Goal: Task Accomplishment & Management: Use online tool/utility

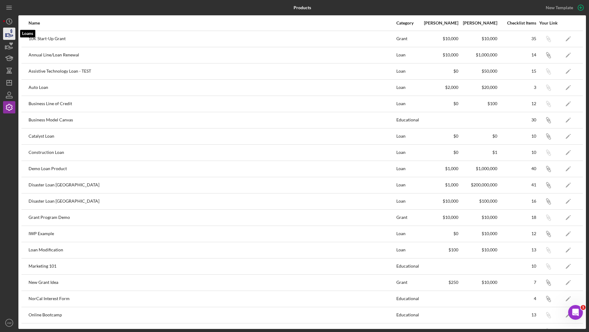
click at [10, 35] on icon "button" at bounding box center [9, 34] width 6 height 3
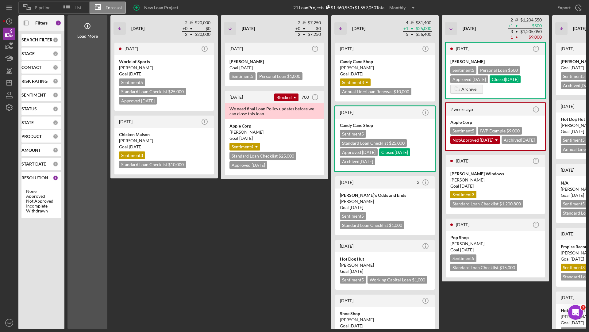
click at [37, 26] on div "Filters" at bounding box center [41, 22] width 12 height 15
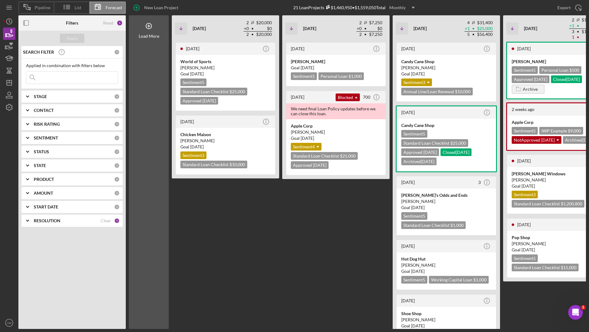
click at [62, 76] on input at bounding box center [71, 77] width 91 height 12
type input "mara"
click at [73, 38] on div "Apply" at bounding box center [72, 38] width 11 height 9
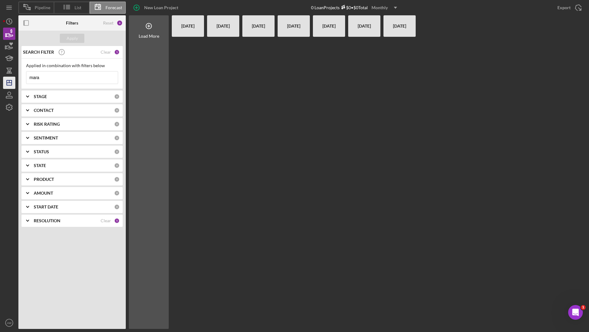
click at [11, 83] on line "button" at bounding box center [9, 83] width 5 height 0
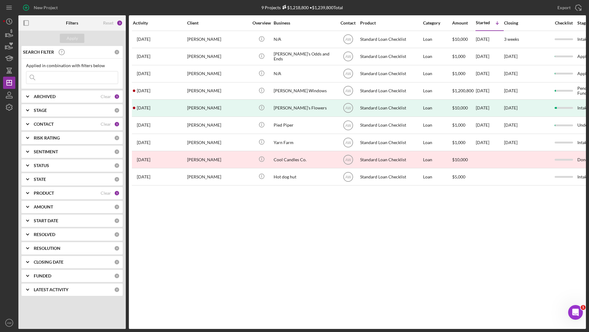
click at [108, 23] on div "Reset" at bounding box center [108, 23] width 10 height 5
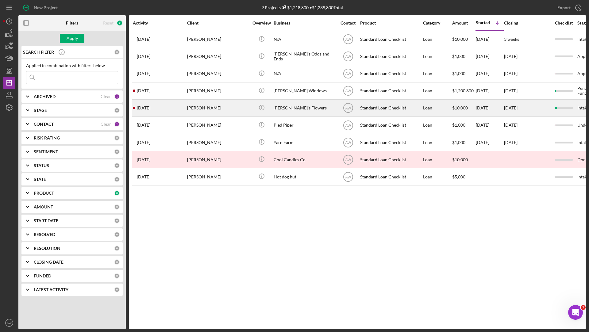
click at [204, 109] on div "[PERSON_NAME]" at bounding box center [217, 108] width 61 height 16
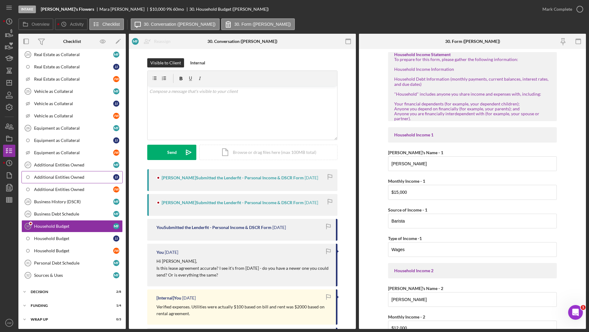
scroll to position [318, 0]
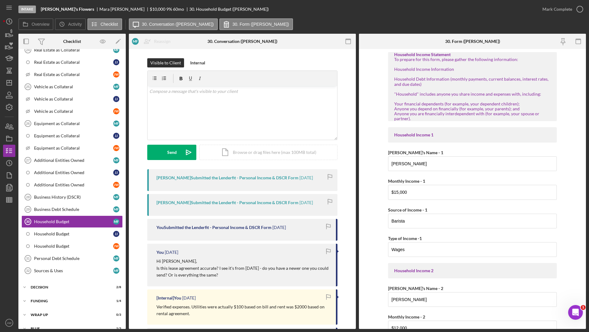
click at [7, 206] on div at bounding box center [9, 261] width 12 height 111
click at [7, 202] on icon "button" at bounding box center [9, 199] width 15 height 15
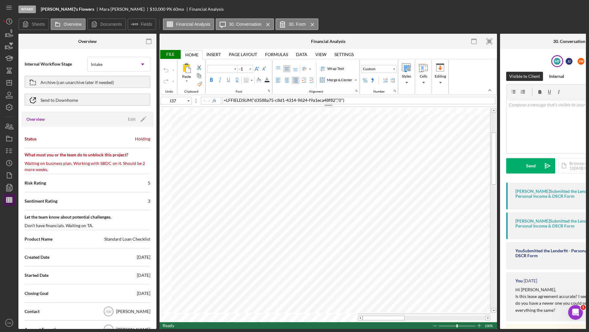
type input "Calibri"
type input "11"
click at [265, 24] on icon "Icon/Menu Close" at bounding box center [267, 24] width 11 height 15
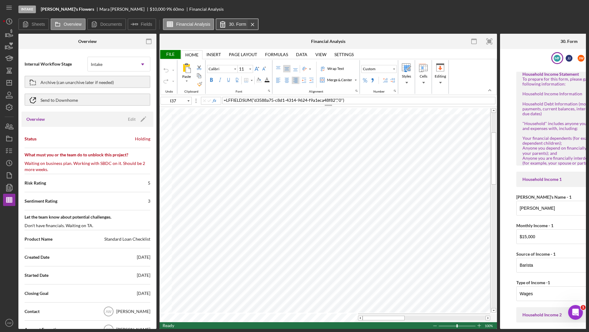
click at [253, 24] on icon "Icon/Menu Close" at bounding box center [252, 24] width 11 height 15
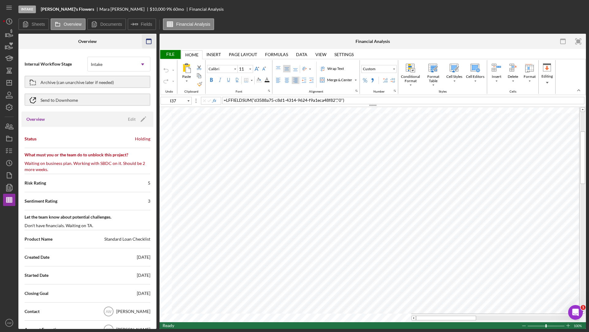
click at [148, 41] on icon "button" at bounding box center [149, 42] width 14 height 14
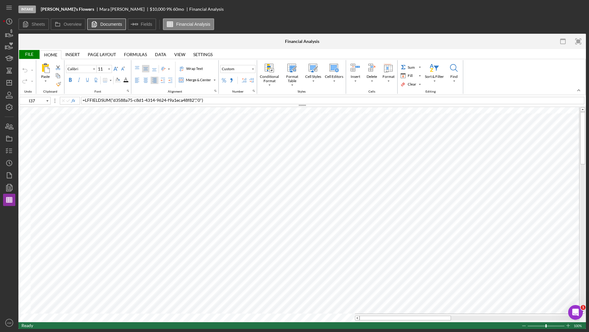
click at [105, 22] on label "Documents" at bounding box center [111, 24] width 22 height 5
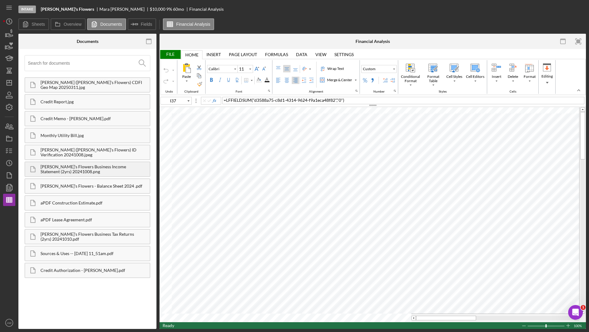
click at [71, 171] on div "[PERSON_NAME]'s Flowers Business Income Statement (2yrs) 20241008.png" at bounding box center [94, 169] width 109 height 10
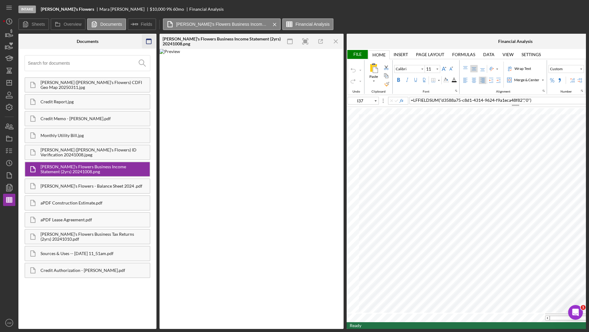
click at [149, 41] on icon "button" at bounding box center [149, 42] width 14 height 14
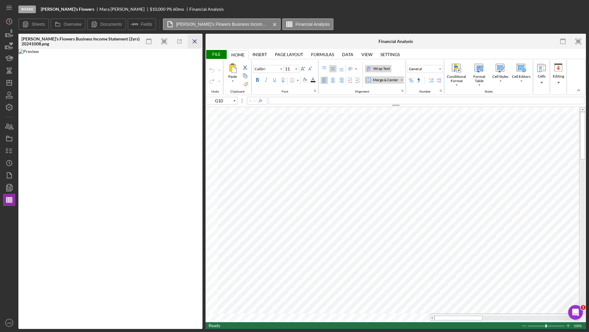
click at [195, 39] on icon "Icon/Menu Close" at bounding box center [195, 42] width 14 height 14
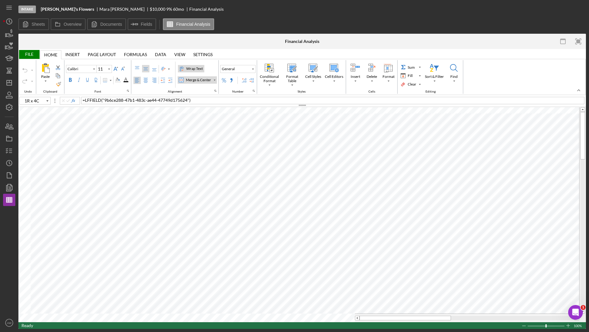
type input "B10"
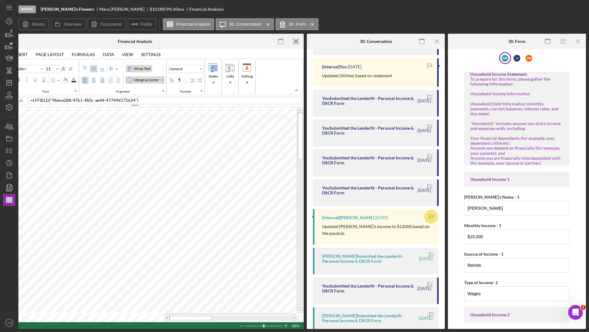
scroll to position [381, 0]
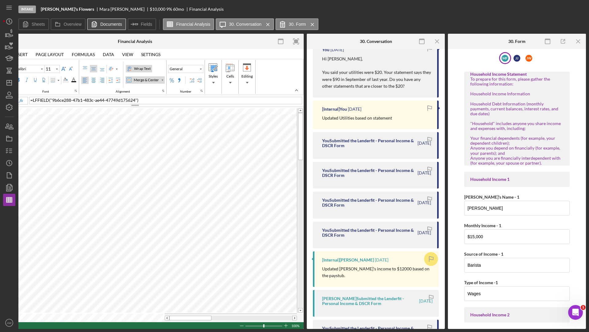
click at [107, 26] on label "Documents" at bounding box center [111, 24] width 22 height 5
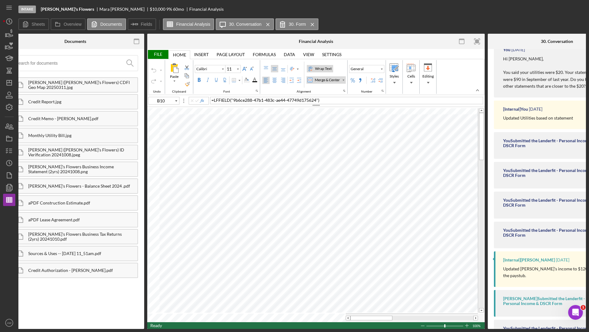
scroll to position [0, 0]
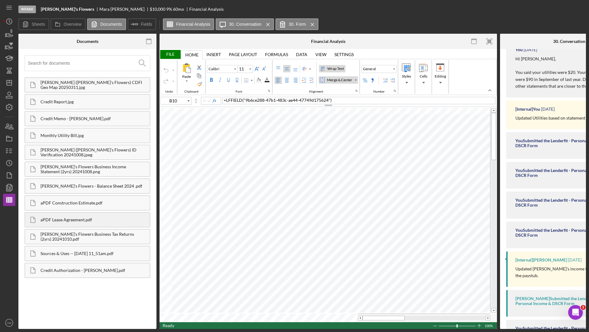
click at [55, 219] on div "aPDF Lease Agreement.pdf" at bounding box center [94, 219] width 109 height 5
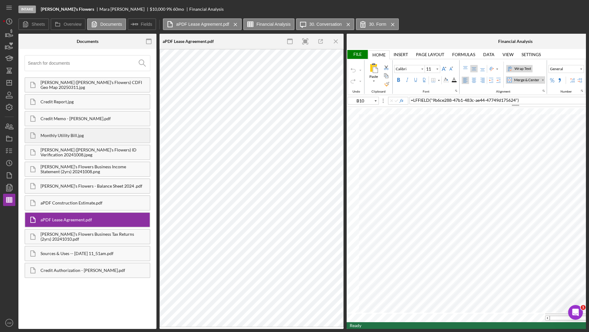
click at [86, 137] on div "Monthly Utility Bill.jpg" at bounding box center [94, 135] width 109 height 5
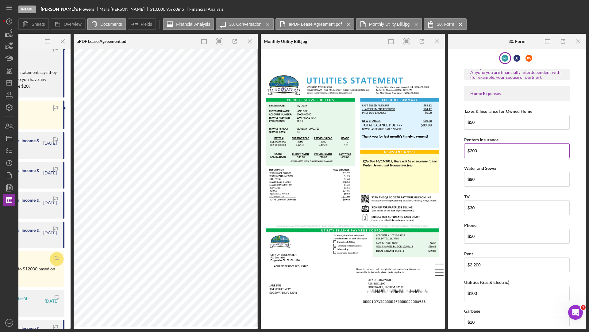
scroll to position [568, 0]
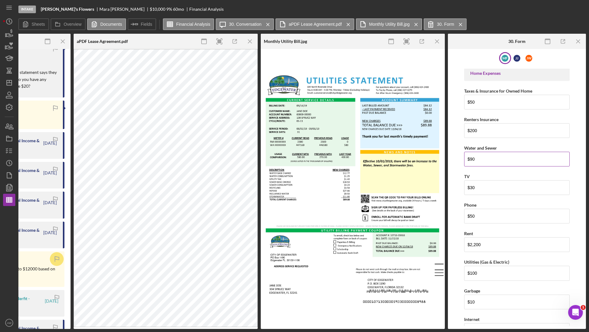
click at [483, 152] on input "$90" at bounding box center [516, 159] width 105 height 15
click at [436, 36] on icon "Icon/Menu Close" at bounding box center [437, 42] width 14 height 14
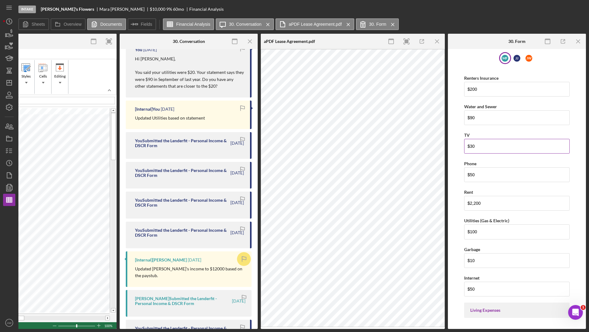
scroll to position [610, 0]
click at [442, 38] on icon "Icon/Menu Close" at bounding box center [437, 42] width 14 height 14
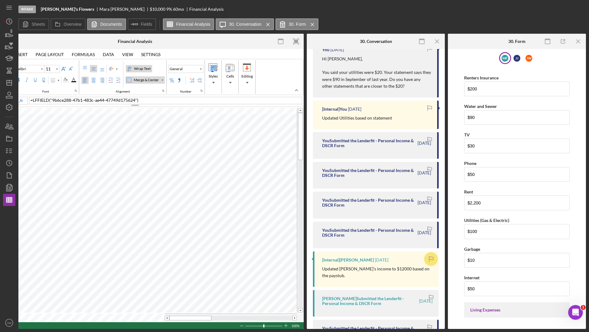
scroll to position [0, 193]
click at [577, 39] on icon "Icon/Menu Close" at bounding box center [578, 42] width 14 height 14
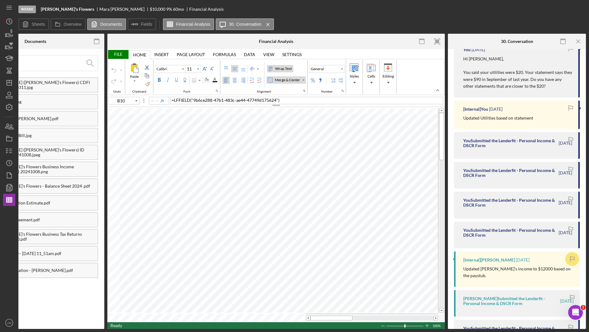
scroll to position [0, 52]
